Goal: Find specific page/section: Find specific page/section

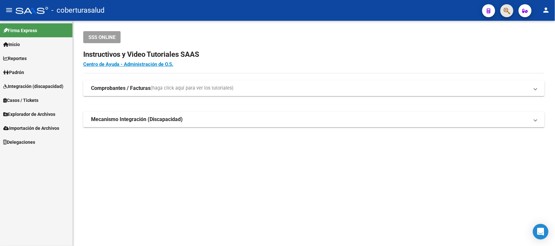
click at [511, 9] on button "button" at bounding box center [506, 10] width 13 height 13
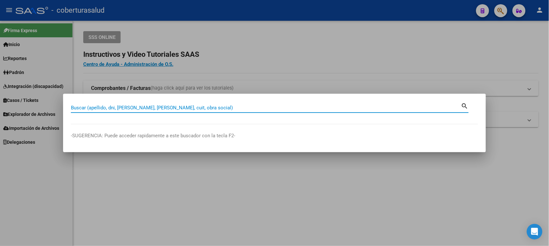
paste input "16292522"
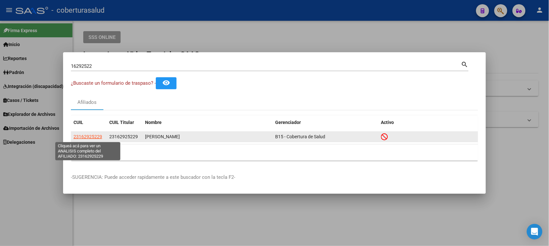
click at [93, 134] on span "23162925229" at bounding box center [87, 136] width 29 height 5
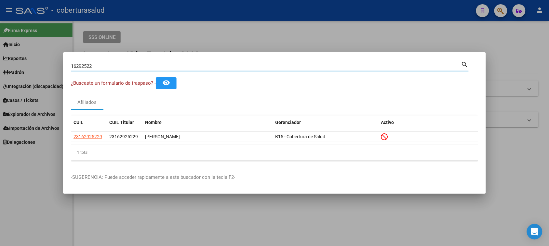
click at [119, 67] on input "16292522" at bounding box center [266, 66] width 390 height 6
paste input "23558444"
type input "23558444"
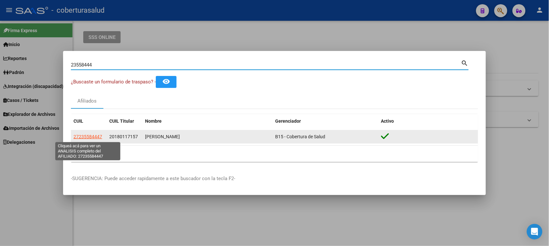
click at [91, 137] on span "27235584447" at bounding box center [87, 136] width 29 height 5
type textarea "27235584447"
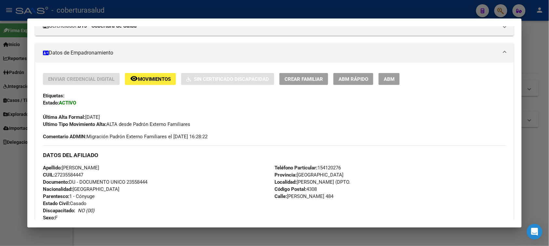
scroll to position [122, 0]
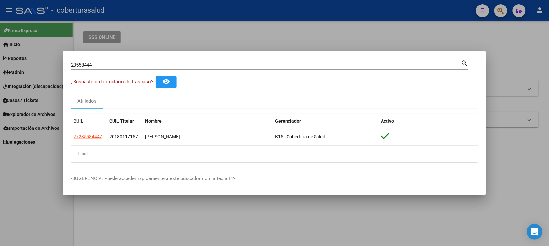
click at [127, 65] on input "23558444" at bounding box center [266, 65] width 390 height 6
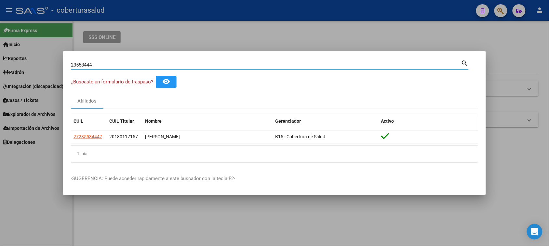
click at [127, 65] on input "23558444" at bounding box center [266, 65] width 390 height 6
paste input "1028802"
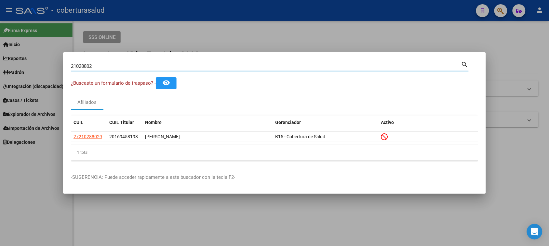
click at [204, 62] on div "21028802 Buscar (apellido, dni, [PERSON_NAME], nro traspaso, cuit, obra social)" at bounding box center [266, 66] width 390 height 10
click at [209, 67] on input "21028802" at bounding box center [266, 66] width 390 height 6
paste input "2658736"
type input "22658736"
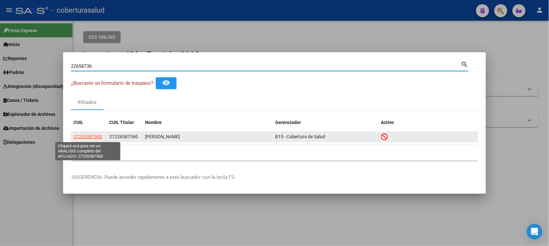
click at [95, 136] on span "27226587360" at bounding box center [87, 136] width 29 height 5
type textarea "27226587360"
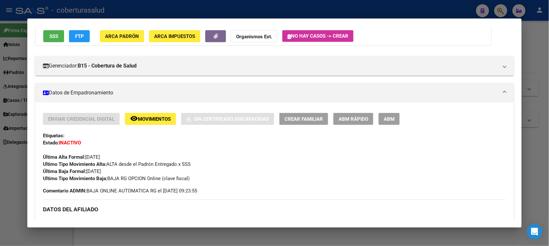
scroll to position [0, 0]
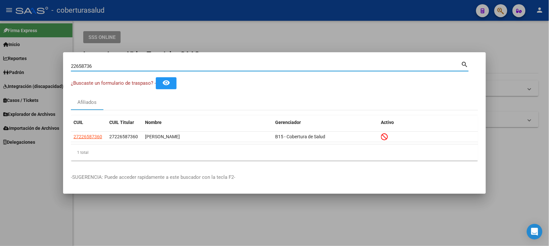
click at [115, 66] on input "22658736" at bounding box center [266, 66] width 390 height 6
paste input "999984"
type input "29999846"
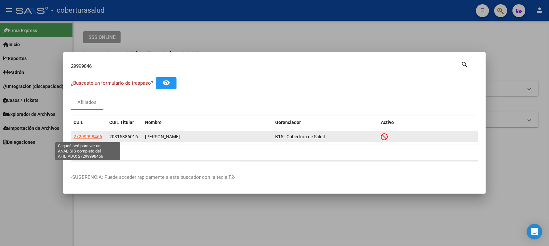
click at [82, 137] on span "27299998466" at bounding box center [87, 136] width 29 height 5
type textarea "27299998466"
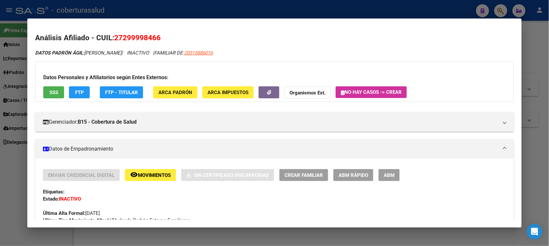
scroll to position [81, 0]
